Goal: Check status: Check status

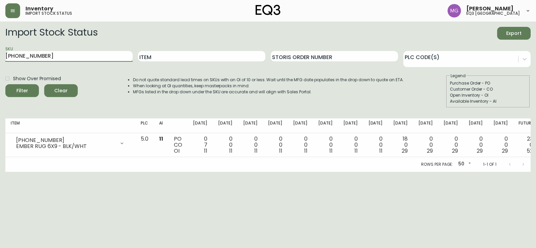
click at [0, 65] on main "Import Stock Status Export SKU [PHONE_NUMBER] Item Storis Order Number PLC Code…" at bounding box center [268, 96] width 536 height 150
click at [5, 84] on button "Filter" at bounding box center [22, 90] width 34 height 13
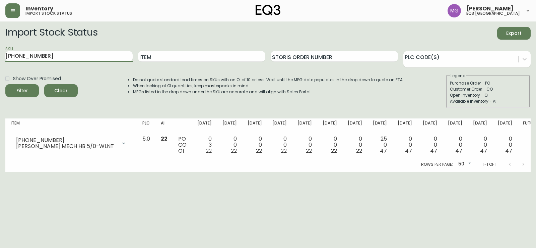
drag, startPoint x: 60, startPoint y: 58, endPoint x: 0, endPoint y: 77, distance: 62.6
click at [0, 77] on main "Import Stock Status Export SKU [PHONE_NUMBER] Item Storis Order Number PLC Code…" at bounding box center [268, 96] width 536 height 150
paste input "5"
click at [5, 84] on button "Filter" at bounding box center [22, 90] width 34 height 13
drag, startPoint x: 89, startPoint y: 58, endPoint x: 0, endPoint y: 59, distance: 89.5
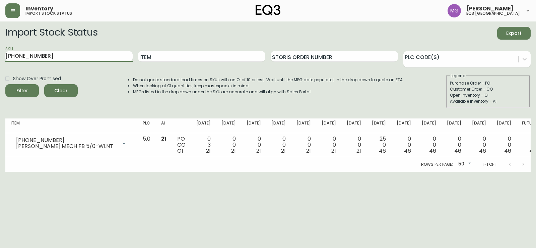
click at [0, 61] on main "Import Stock Status Export SKU [PHONE_NUMBER] Item Storis Order Number PLC Code…" at bounding box center [268, 96] width 536 height 150
paste input "6"
click at [5, 84] on button "Filter" at bounding box center [22, 90] width 34 height 13
drag, startPoint x: 78, startPoint y: 52, endPoint x: 0, endPoint y: 52, distance: 78.4
click at [0, 52] on main "Import Stock Status Export SKU [PHONE_NUMBER] Item Storis Order Number PLC Code…" at bounding box center [268, 96] width 536 height 150
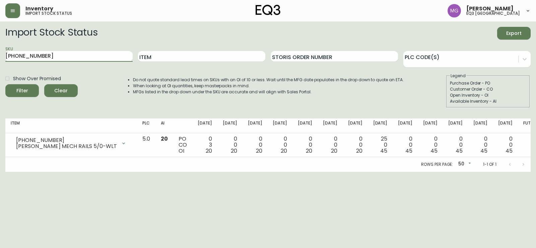
paste input "[PHONE_NUMBER]"
type input "[PHONE_NUMBER]"
click at [5, 84] on button "Filter" at bounding box center [22, 90] width 34 height 13
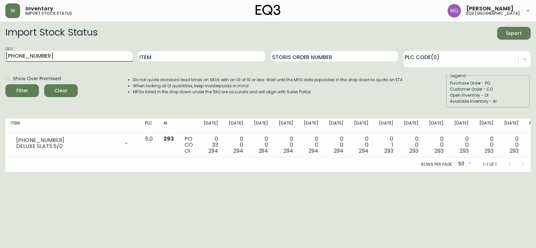
drag, startPoint x: 451, startPoint y: 210, endPoint x: 426, endPoint y: 68, distance: 144.3
click at [451, 172] on html "Inventory import stock status [PERSON_NAME] eq3 [GEOGRAPHIC_DATA] Import Stock …" at bounding box center [268, 86] width 536 height 172
